Goal: Information Seeking & Learning: Learn about a topic

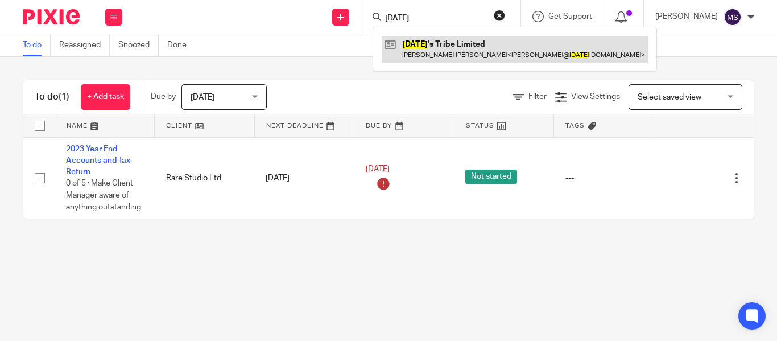
type input "[DATE]"
click at [429, 55] on link at bounding box center [515, 49] width 266 height 26
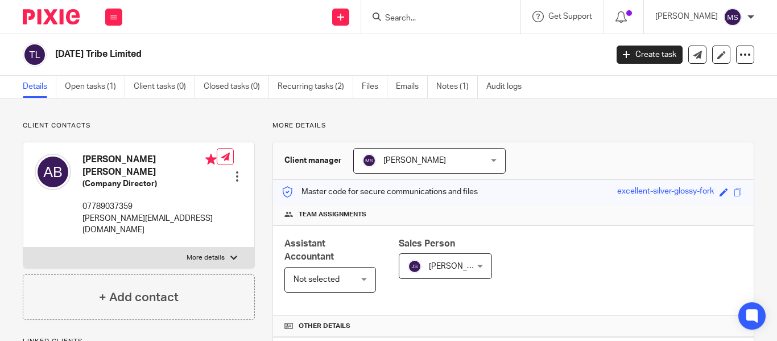
scroll to position [395, 0]
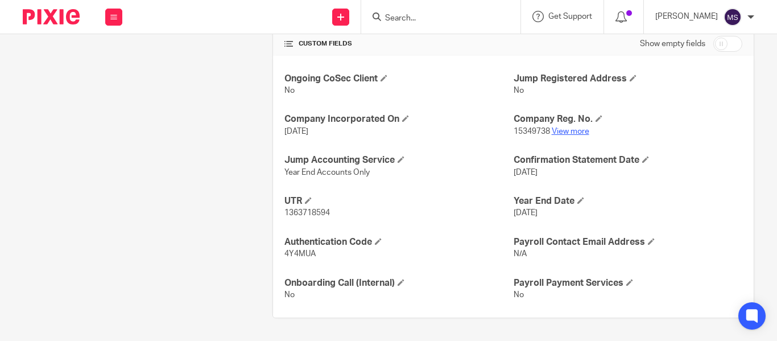
click at [566, 130] on link "View more" at bounding box center [571, 131] width 38 height 8
click at [390, 15] on input "Search" at bounding box center [435, 19] width 102 height 10
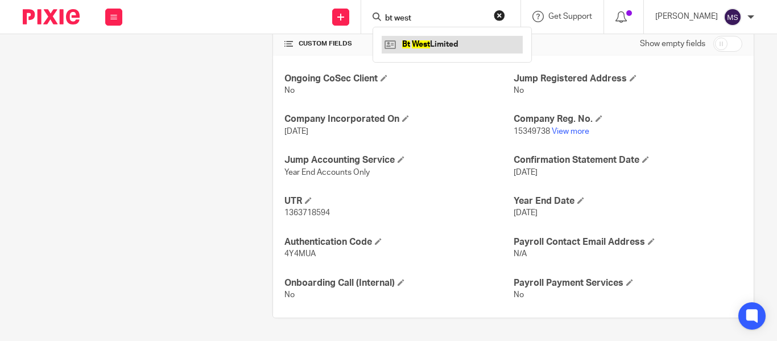
type input "bt west"
click at [411, 46] on link at bounding box center [452, 44] width 141 height 17
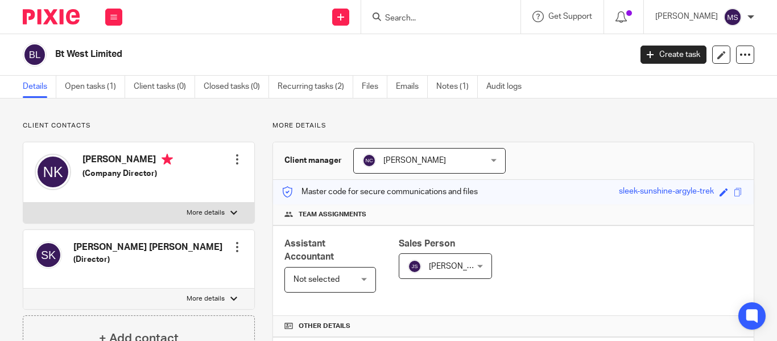
scroll to position [316, 0]
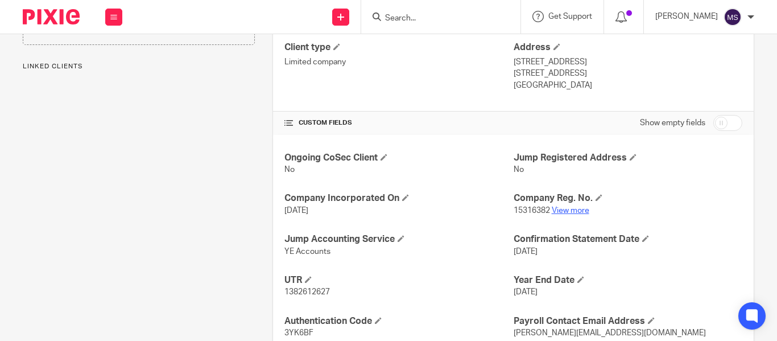
click at [563, 212] on link "View more" at bounding box center [571, 211] width 38 height 8
